Goal: Transaction & Acquisition: Purchase product/service

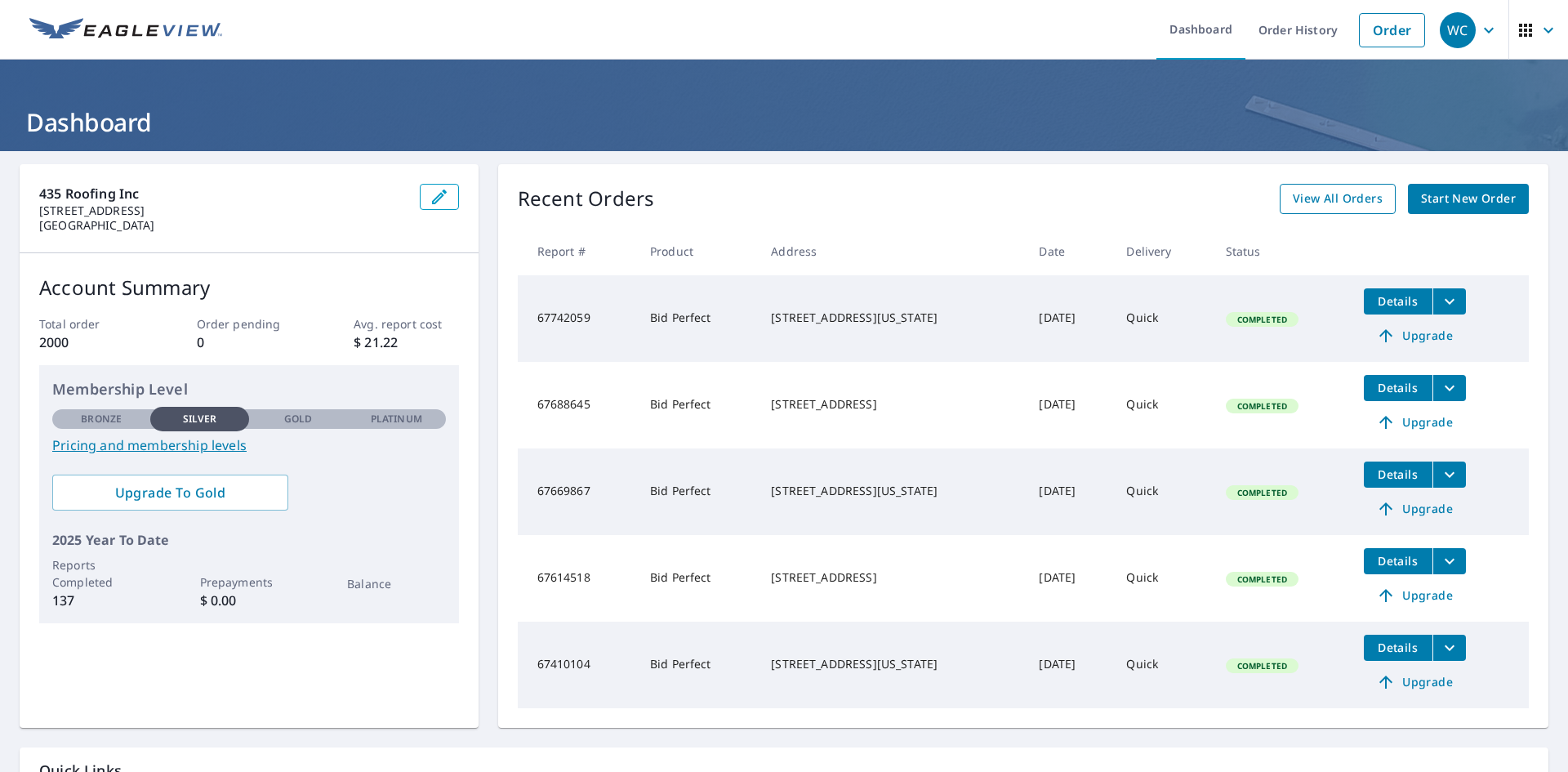
click at [1343, 193] on span "View All Orders" at bounding box center [1338, 198] width 90 height 20
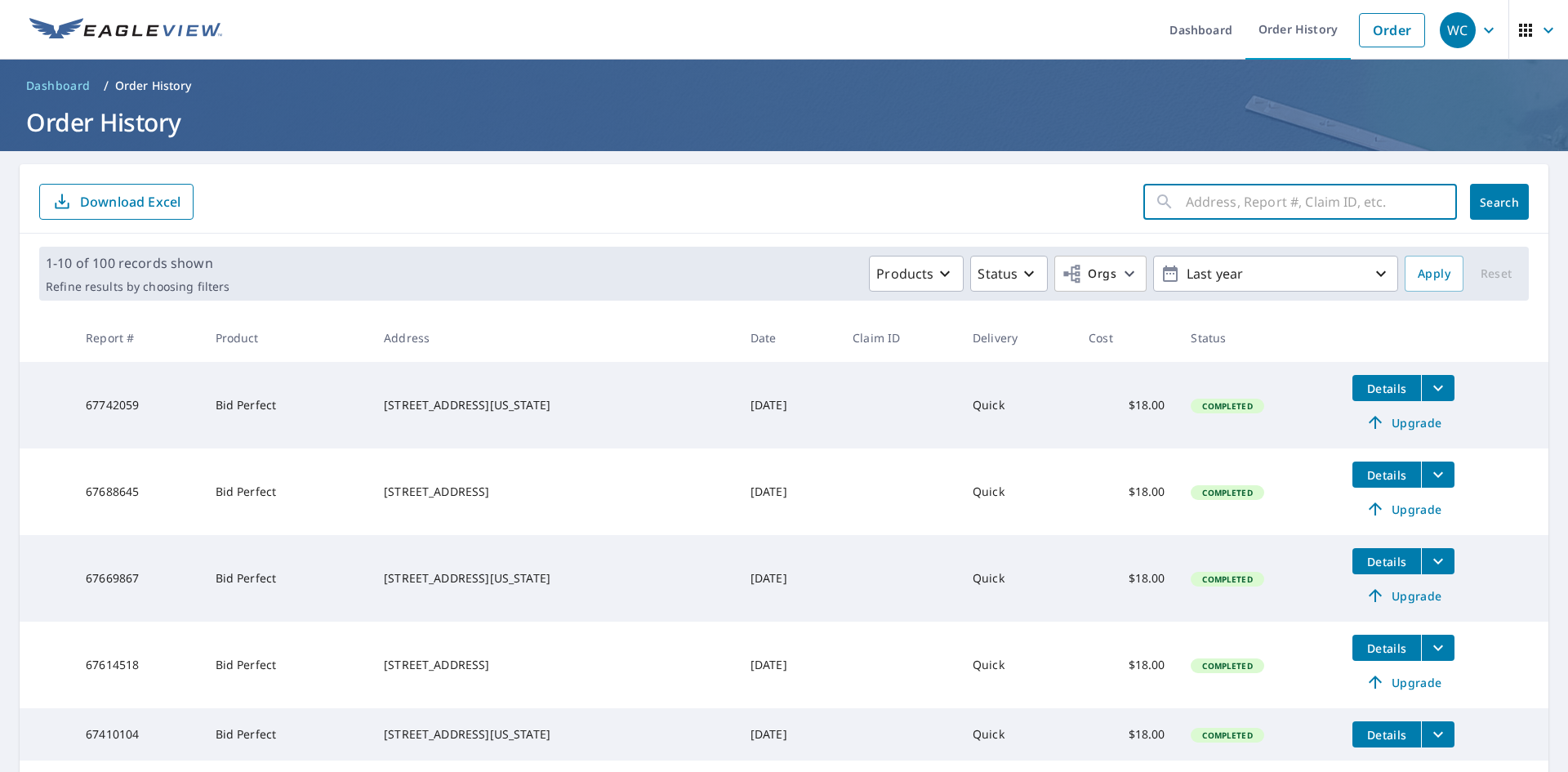
click at [1189, 201] on input "text" at bounding box center [1322, 202] width 271 height 45
type input "Walnut"
click button "Search" at bounding box center [1500, 201] width 59 height 36
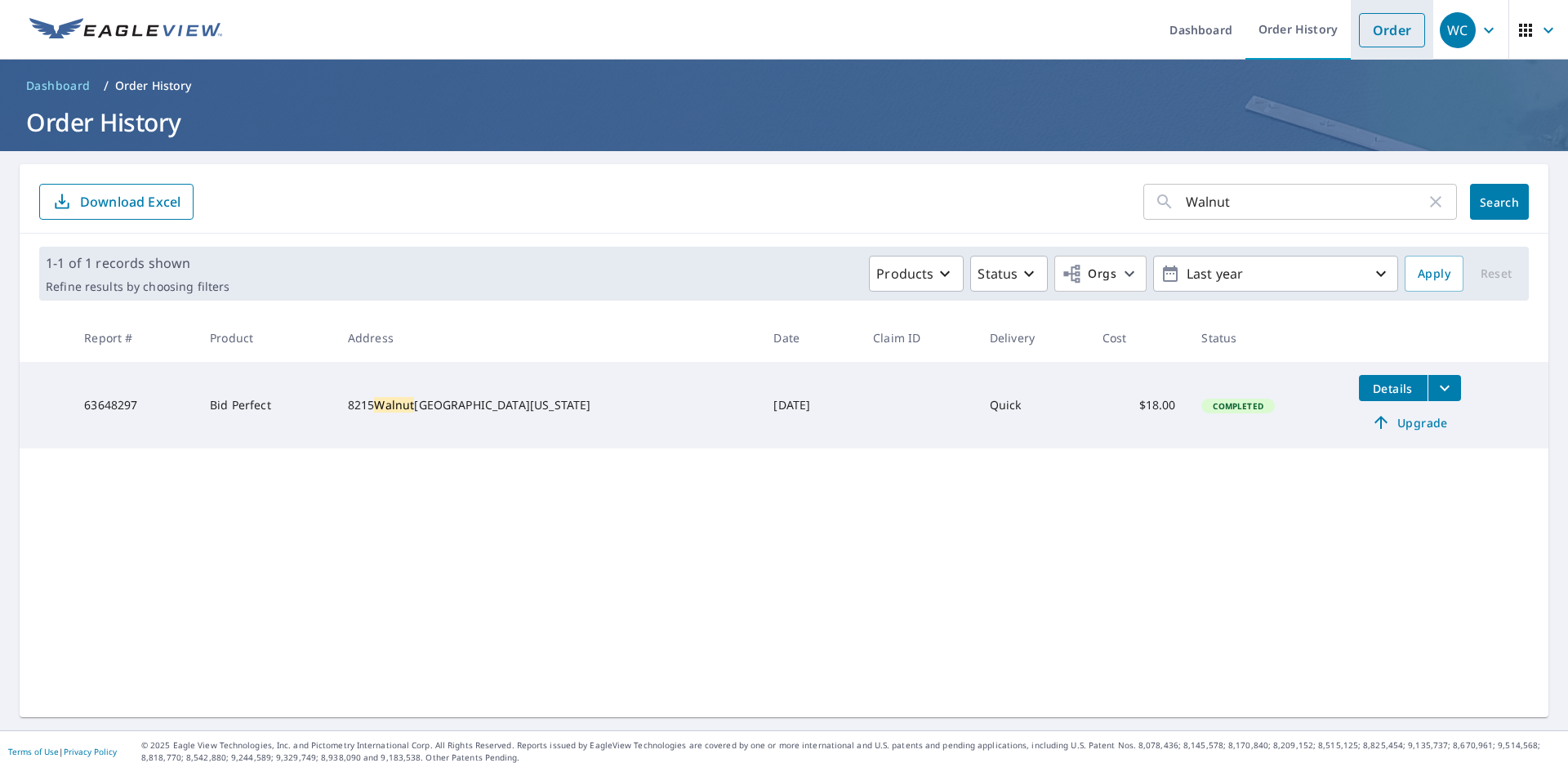
click at [1391, 34] on link "Order" at bounding box center [1392, 30] width 66 height 34
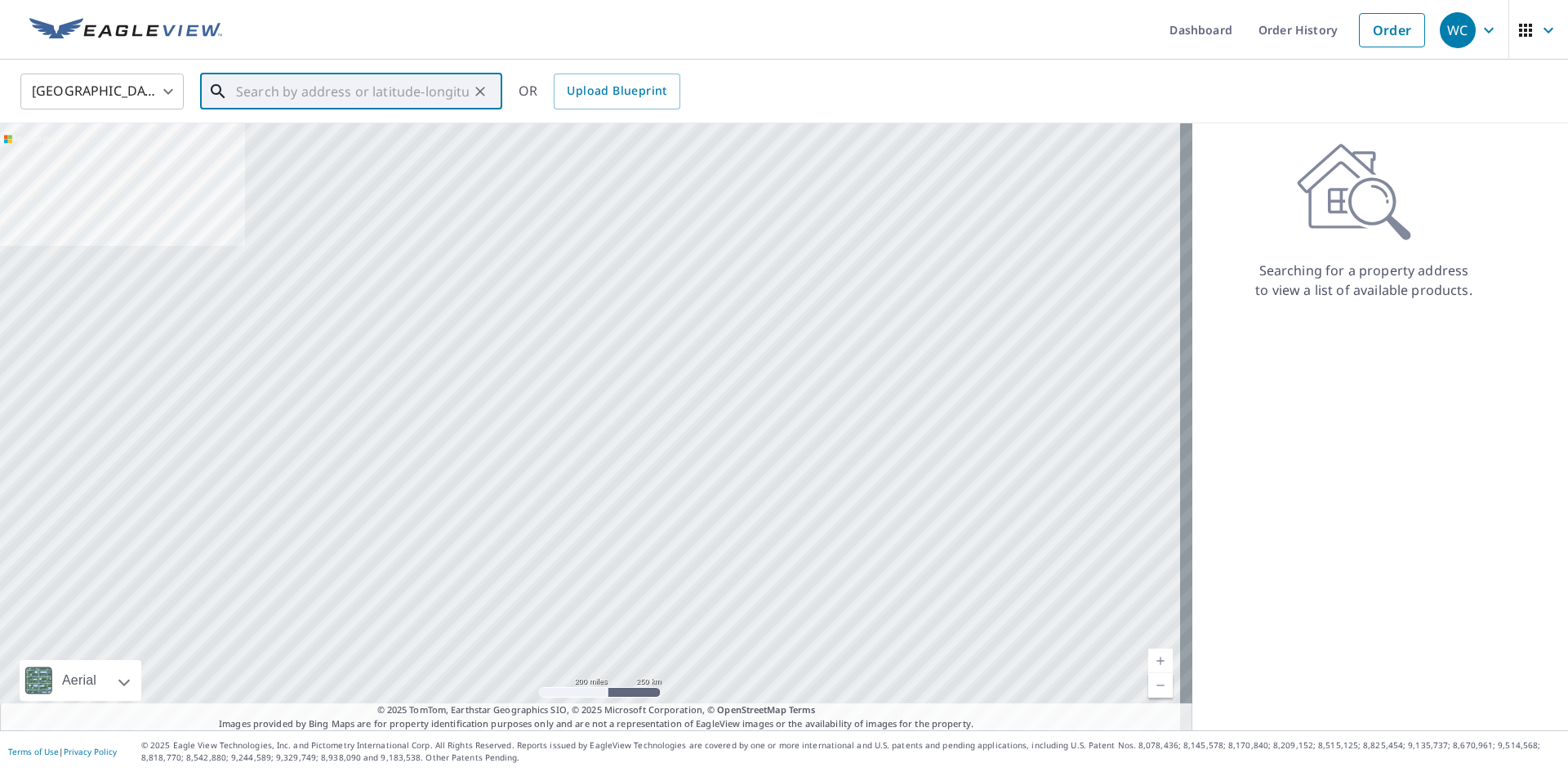
click at [246, 97] on input "text" at bounding box center [352, 92] width 233 height 45
click at [313, 92] on input "[STREET_ADDRESS][US_STATE]" at bounding box center [352, 92] width 233 height 45
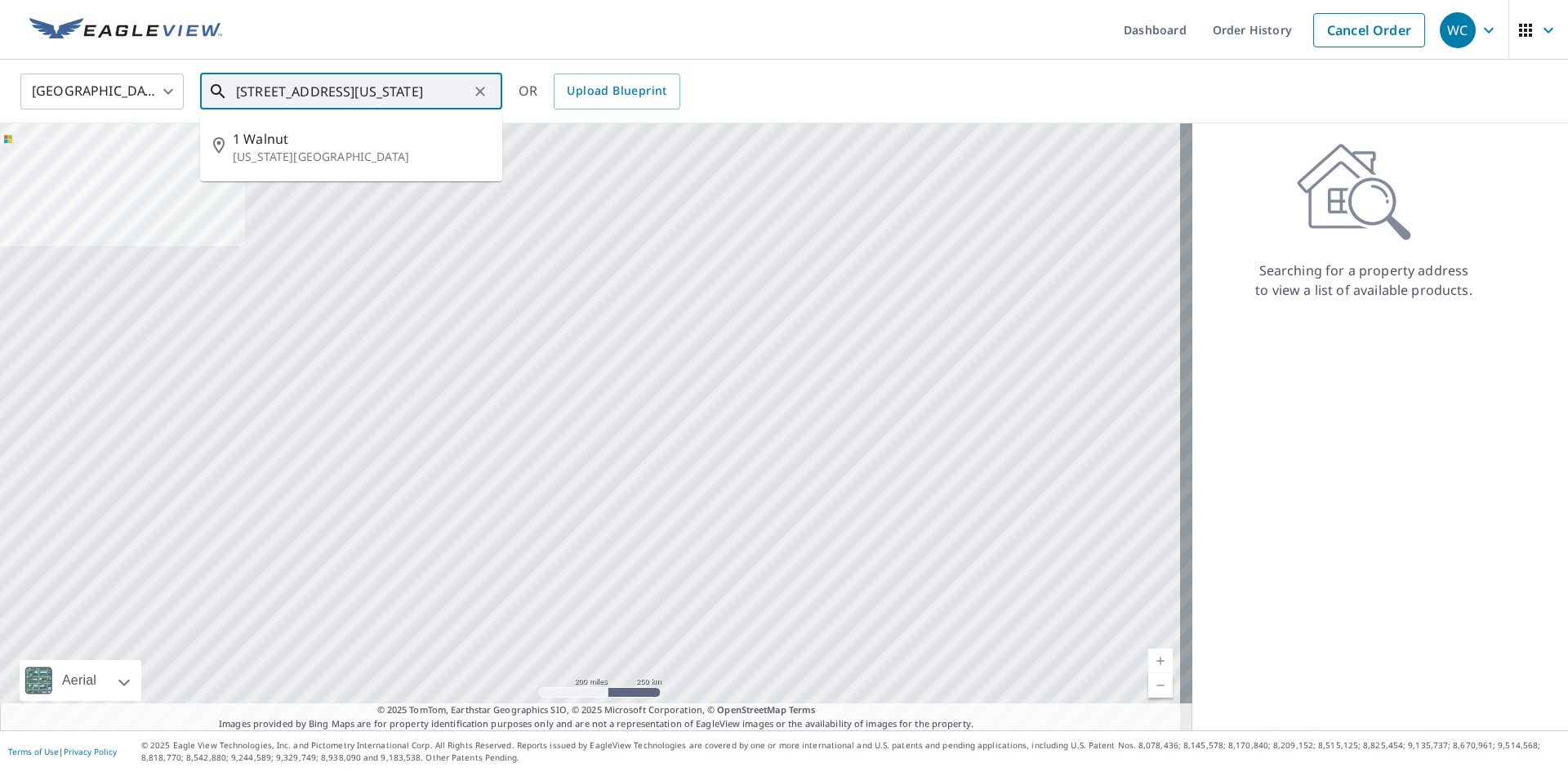
click at [316, 90] on input "[STREET_ADDRESS][US_STATE]" at bounding box center [352, 92] width 233 height 45
click at [332, 156] on p "[US_STATE][GEOGRAPHIC_DATA]" at bounding box center [361, 156] width 257 height 16
type input "[STREET_ADDRESS][US_STATE]"
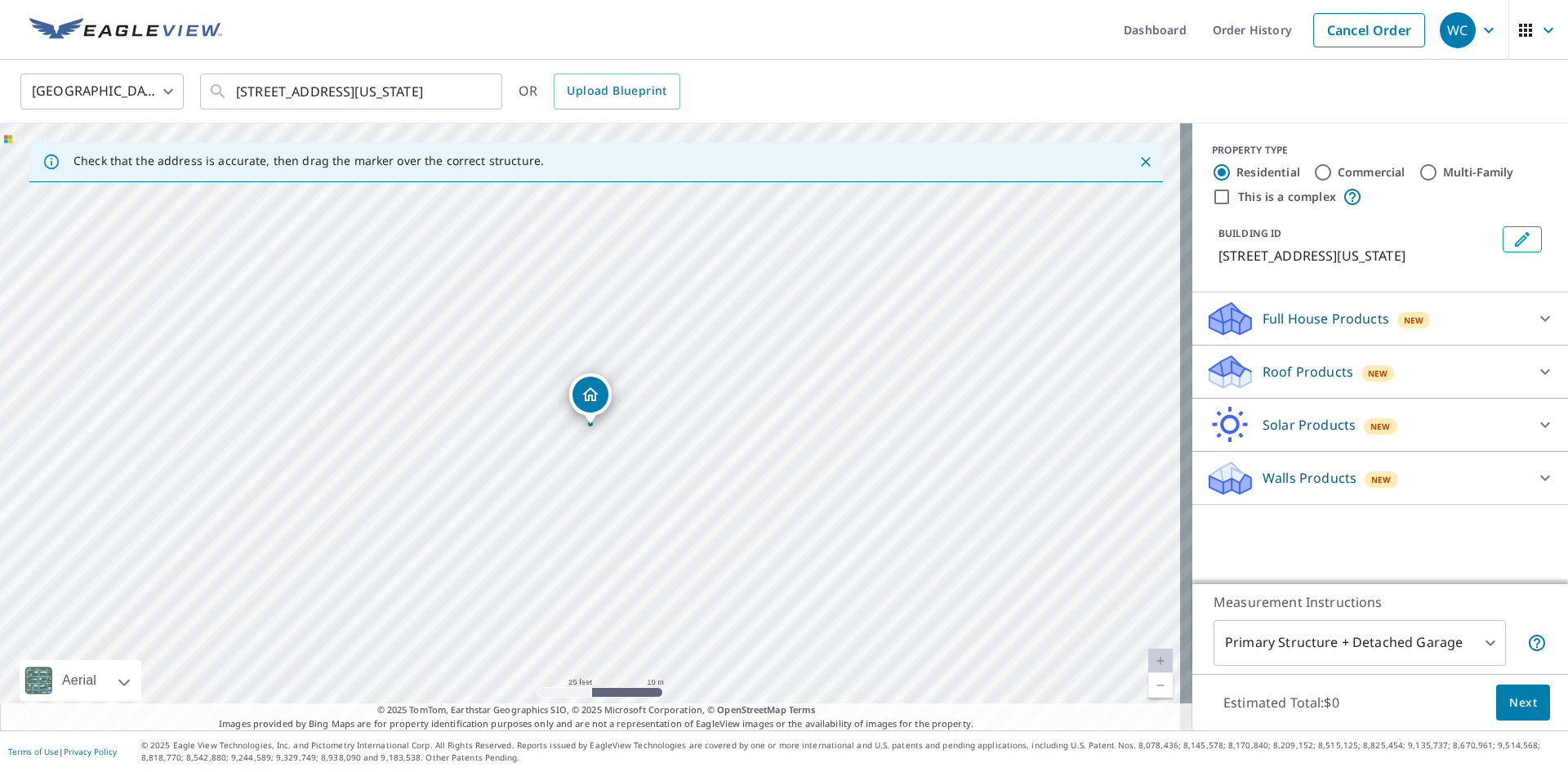
drag, startPoint x: 627, startPoint y: 266, endPoint x: 580, endPoint y: 424, distance: 164.8
click at [587, 405] on div "Dropped pin, building 1, Residential property, 5002 Main St Kansas City, MO 641…" at bounding box center [591, 394] width 36 height 36
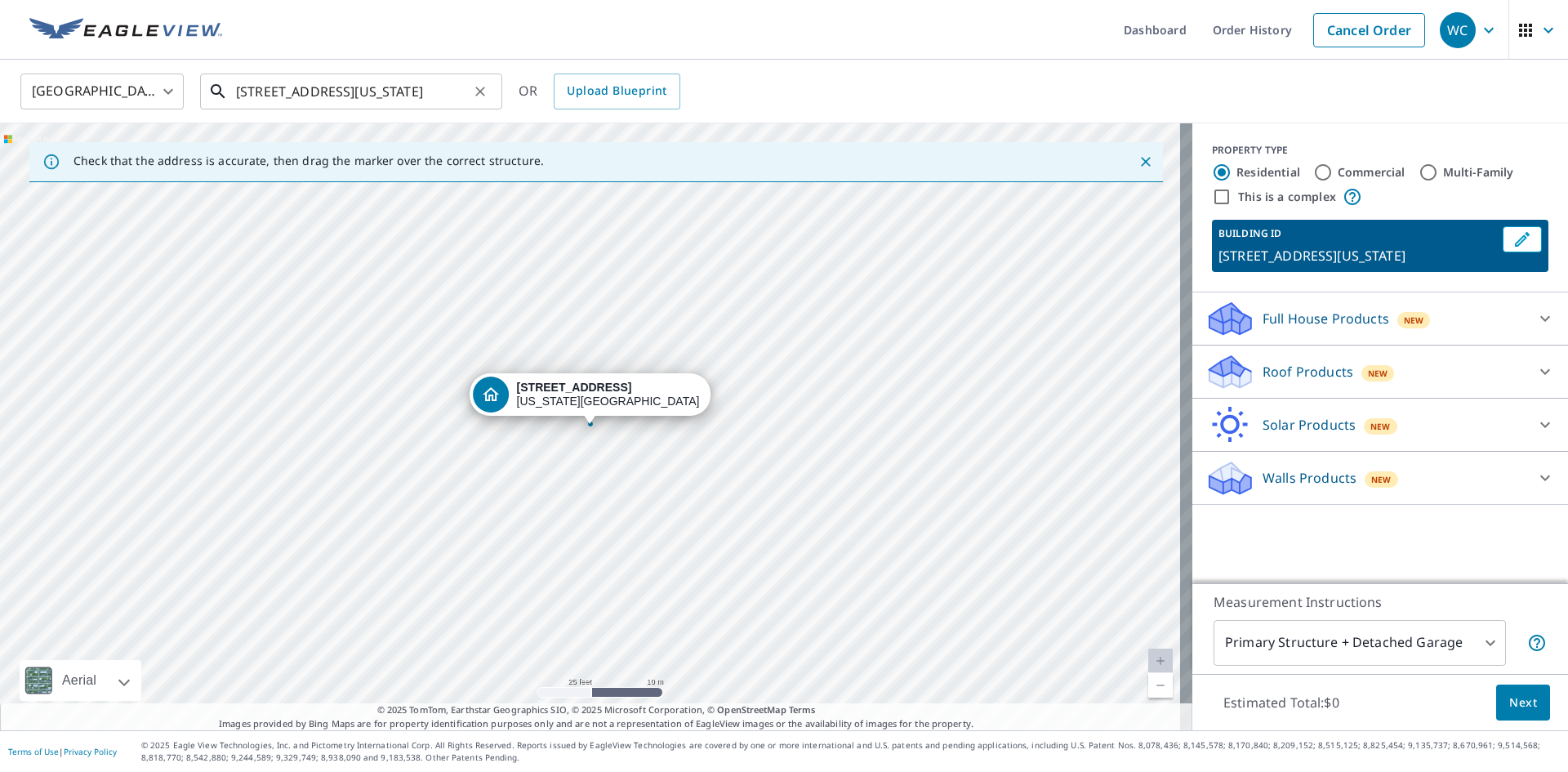
click at [254, 96] on input "[STREET_ADDRESS][US_STATE]" at bounding box center [352, 92] width 233 height 45
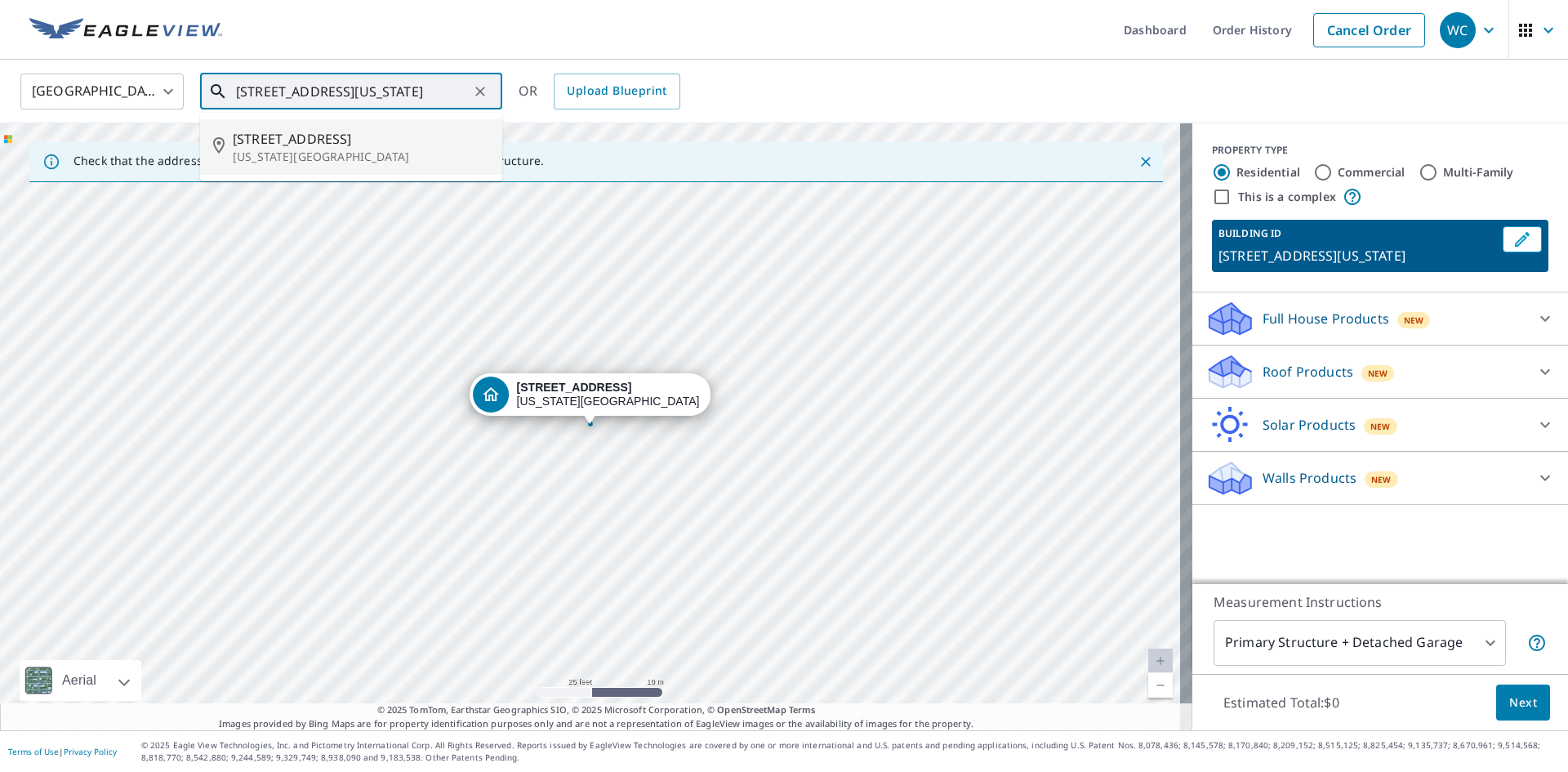
click at [293, 151] on p "[US_STATE][GEOGRAPHIC_DATA]" at bounding box center [361, 156] width 257 height 16
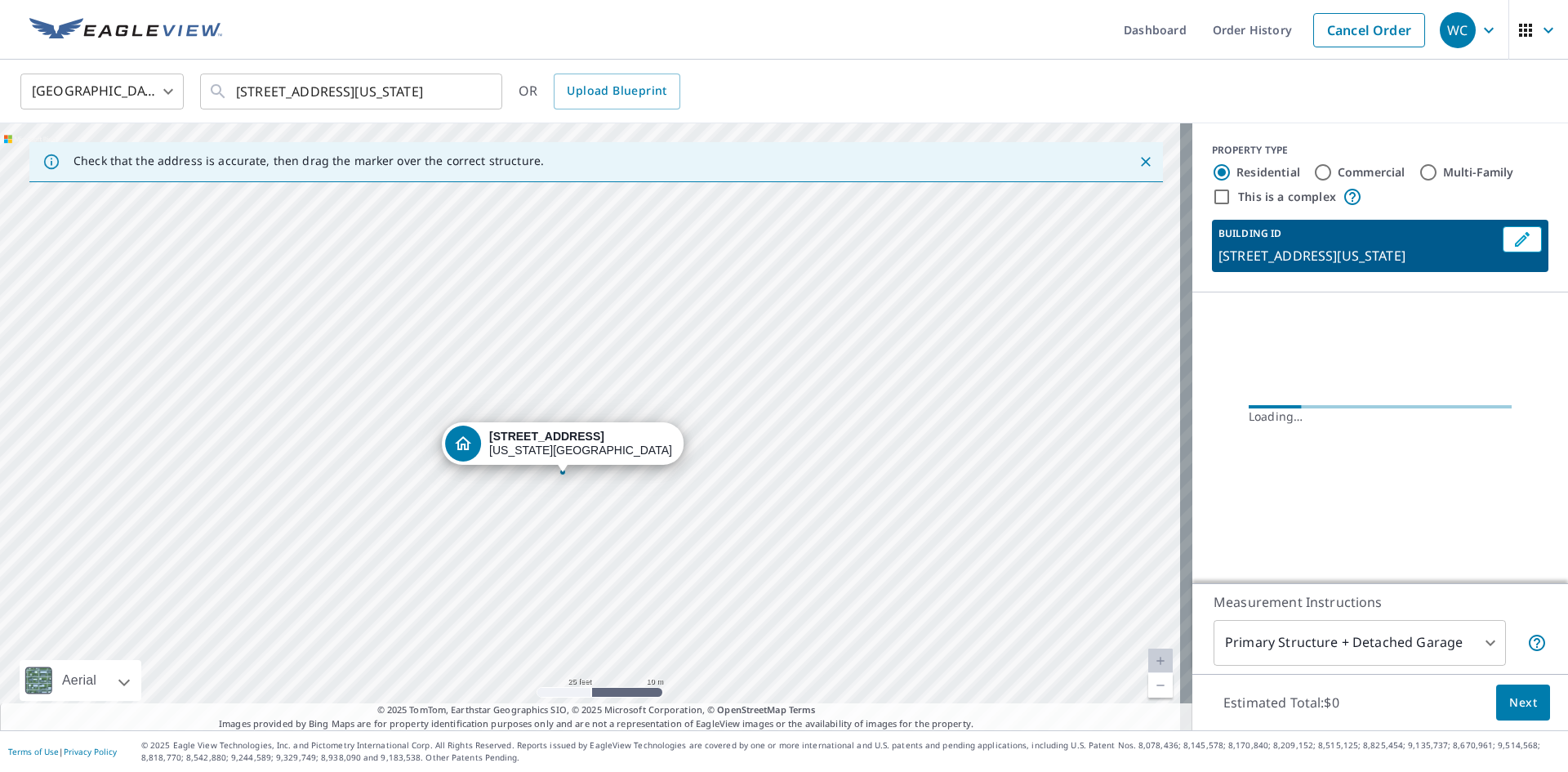
drag, startPoint x: 591, startPoint y: 426, endPoint x: 558, endPoint y: 479, distance: 62.4
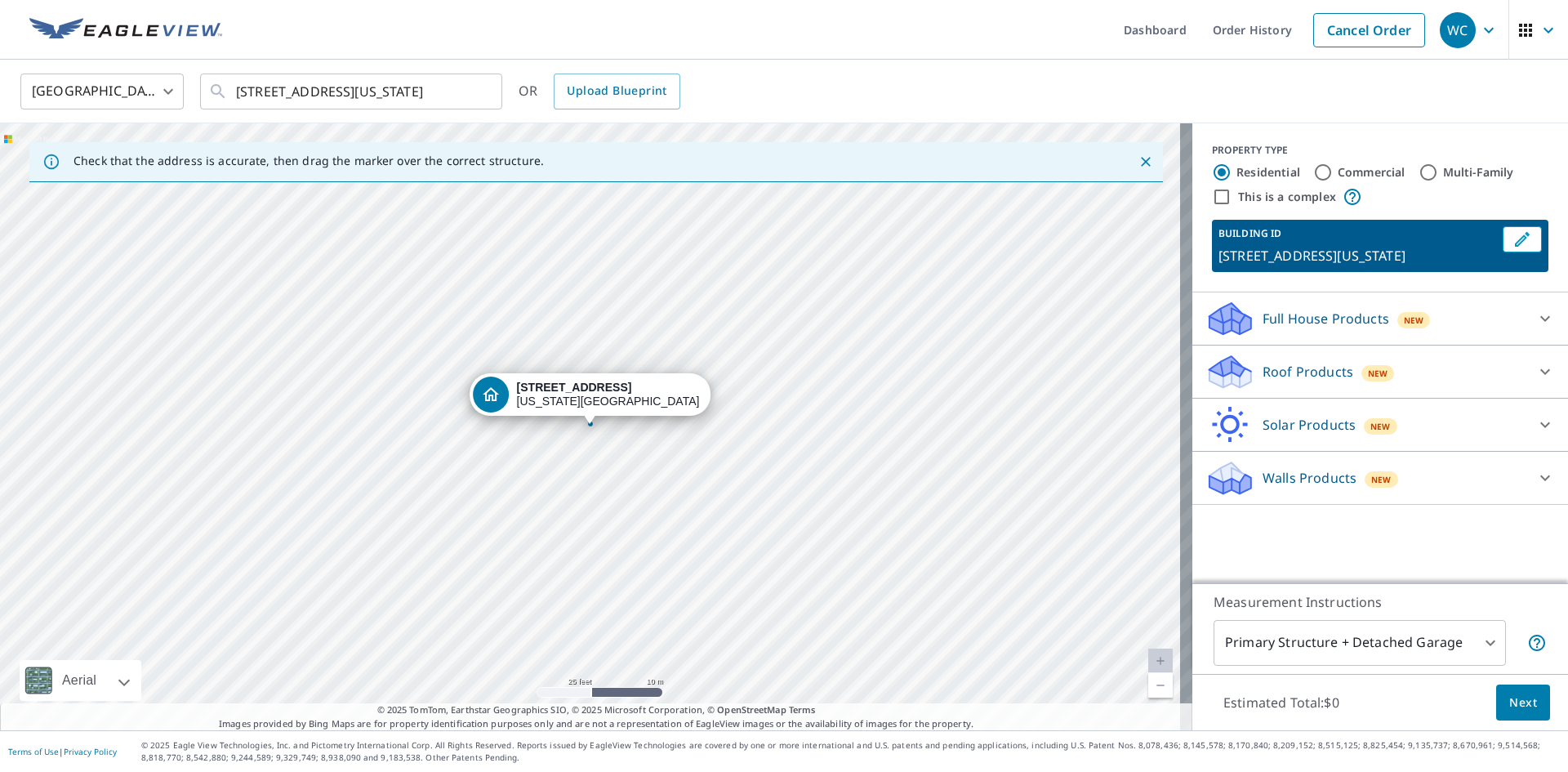
click at [1379, 374] on div "New" at bounding box center [1379, 371] width 34 height 19
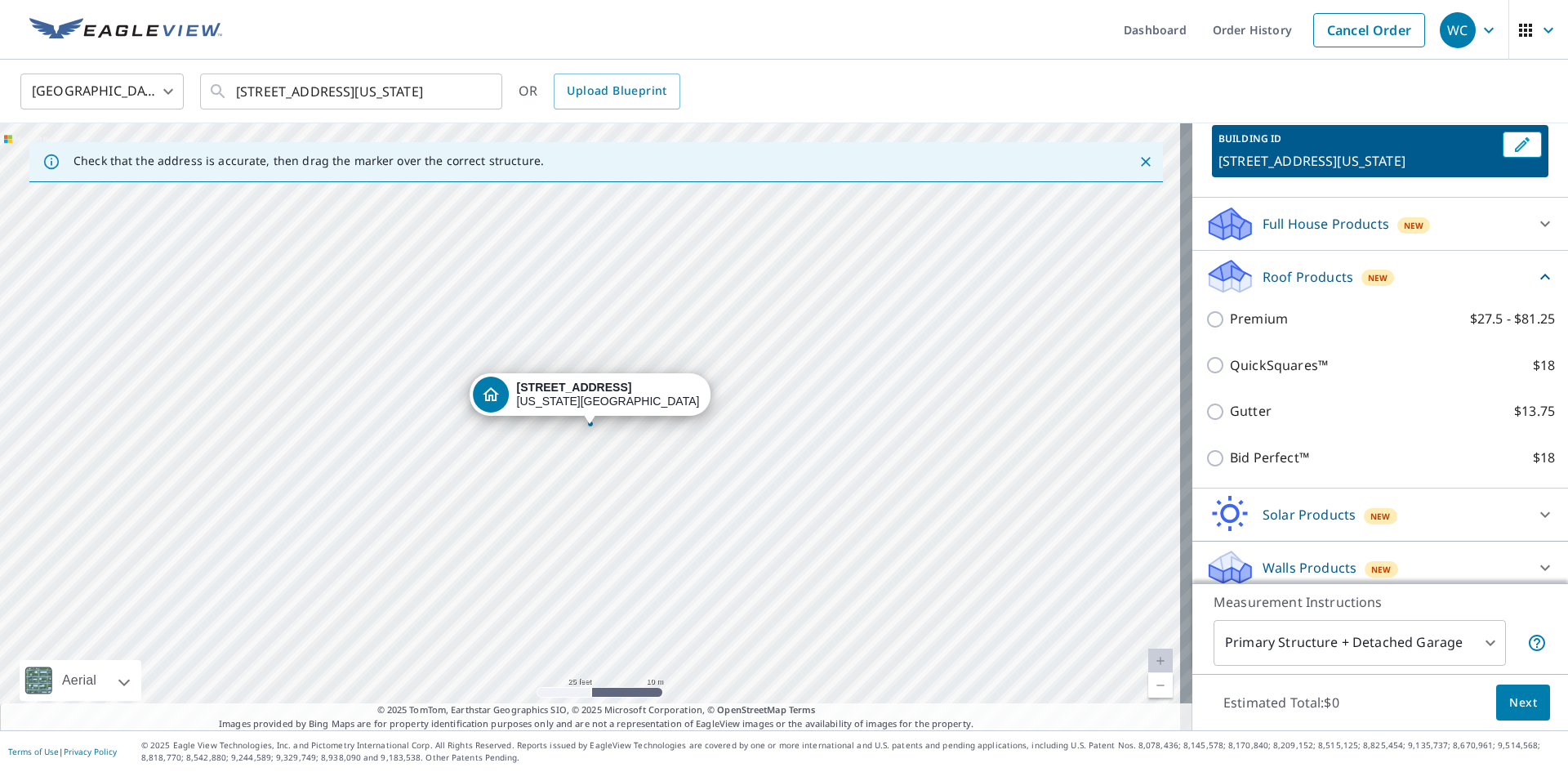
scroll to position [106, 0]
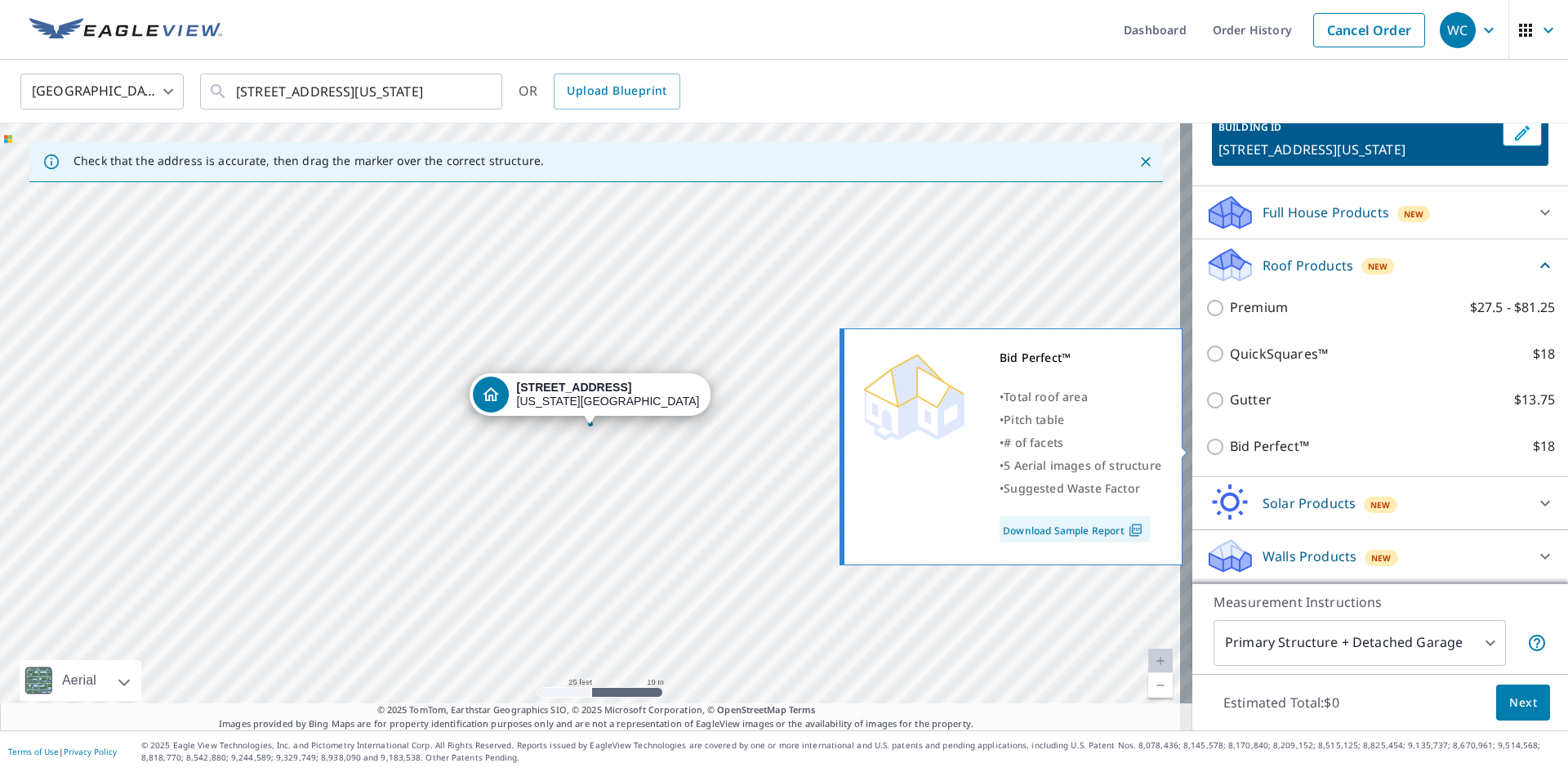
click at [1205, 448] on input "Bid Perfect™ $18" at bounding box center [1217, 447] width 24 height 19
checkbox input "true"
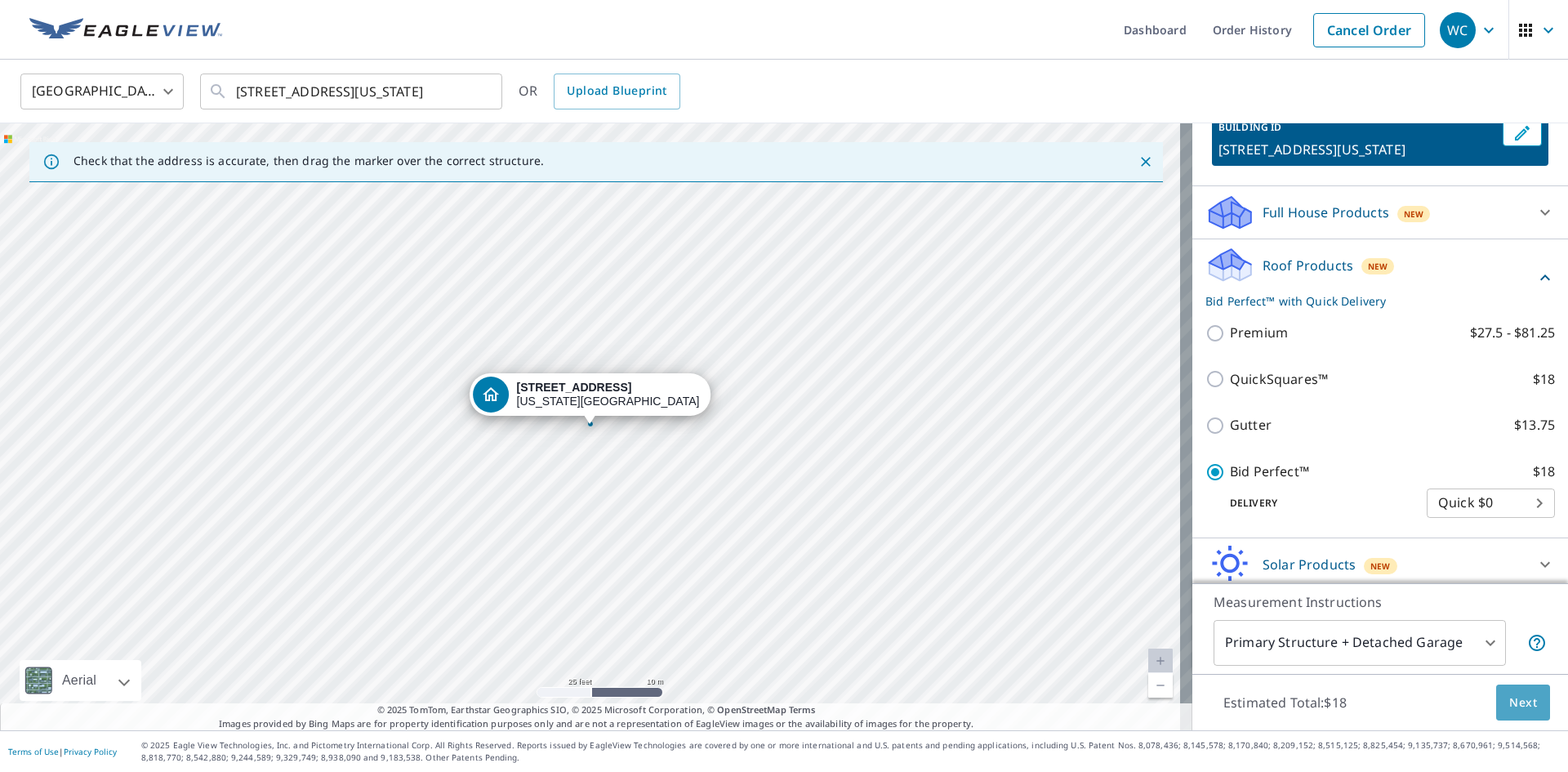
click at [1509, 701] on span "Next" at bounding box center [1523, 702] width 28 height 20
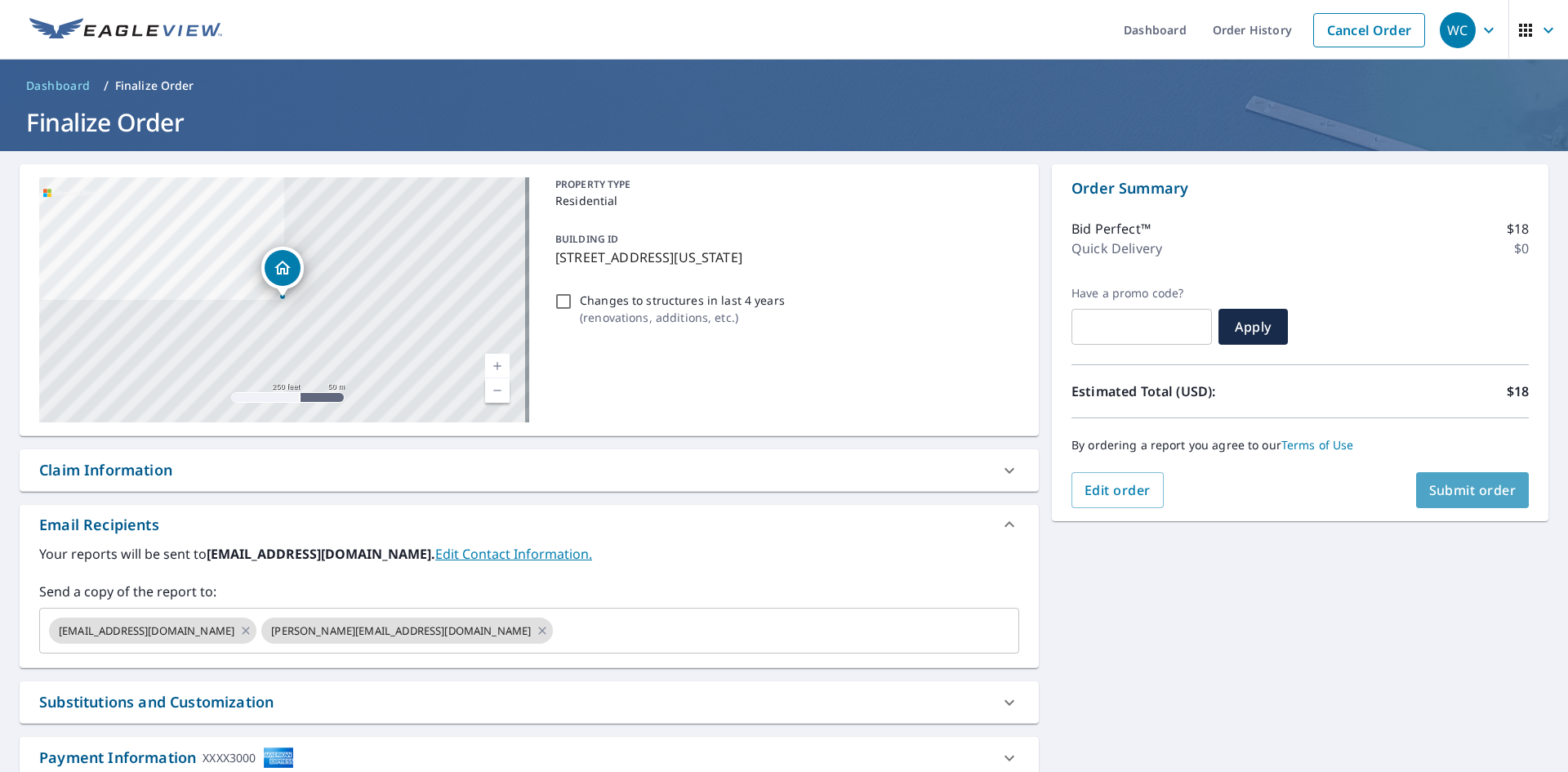
click at [1450, 489] on span "Submit order" at bounding box center [1473, 489] width 87 height 18
